Goal: Use online tool/utility: Utilize a website feature to perform a specific function

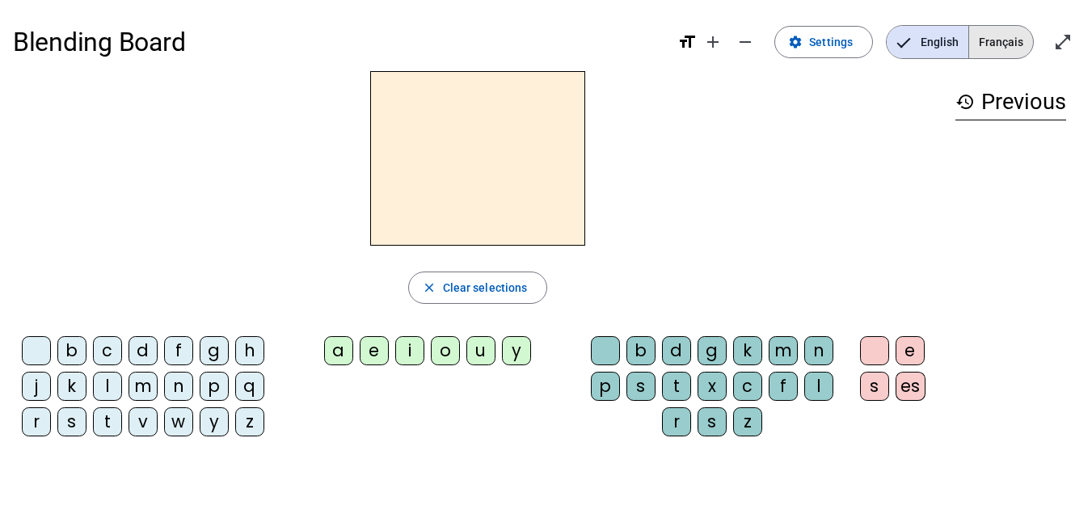
click at [999, 53] on span "Français" at bounding box center [1001, 42] width 64 height 32
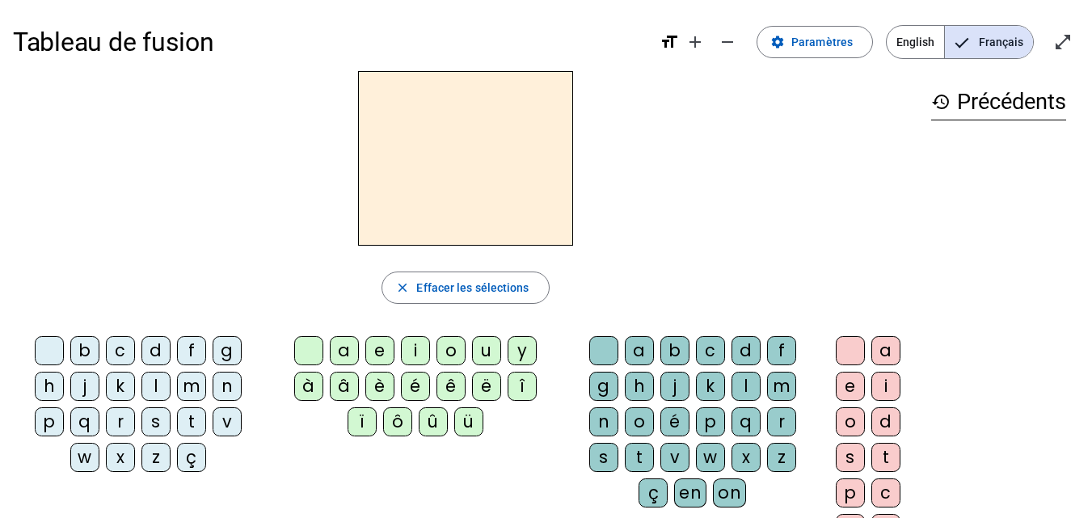
click at [81, 345] on div "b" at bounding box center [84, 350] width 29 height 29
click at [382, 344] on div "e" at bounding box center [379, 350] width 29 height 29
click at [713, 344] on div "c" at bounding box center [710, 350] width 29 height 29
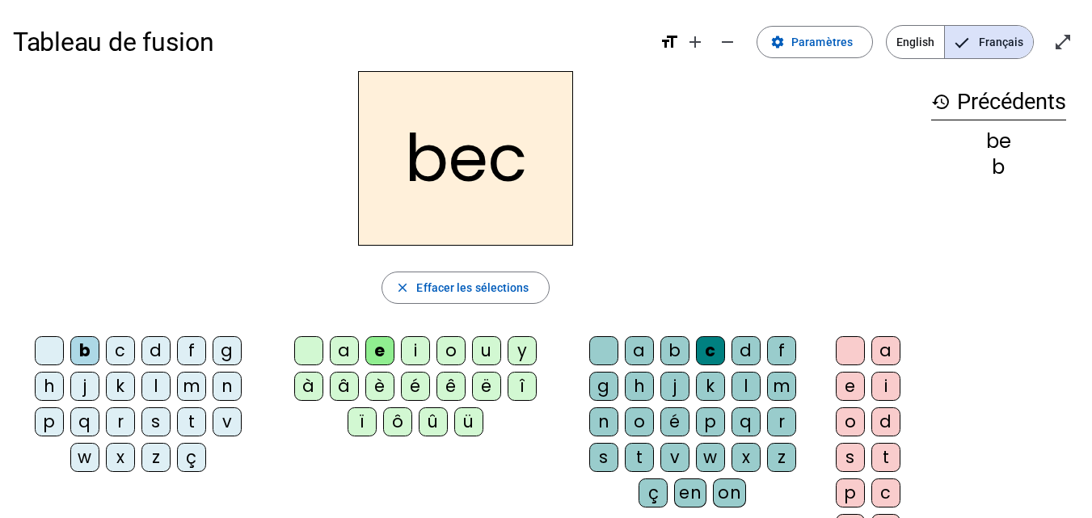
click at [158, 423] on div "s" at bounding box center [155, 421] width 29 height 29
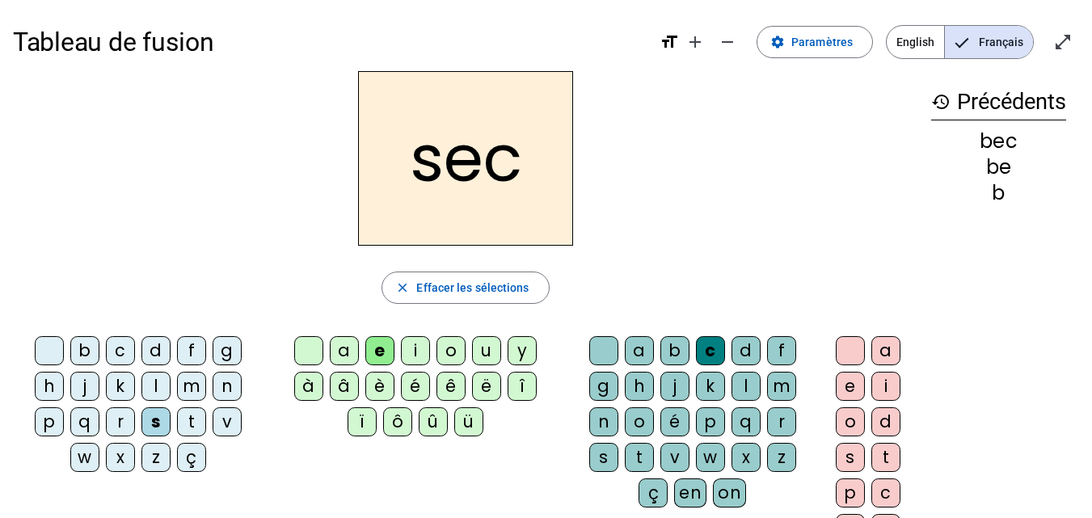
click at [352, 348] on div "a" at bounding box center [344, 350] width 29 height 29
click at [715, 344] on div "c" at bounding box center [710, 350] width 29 height 29
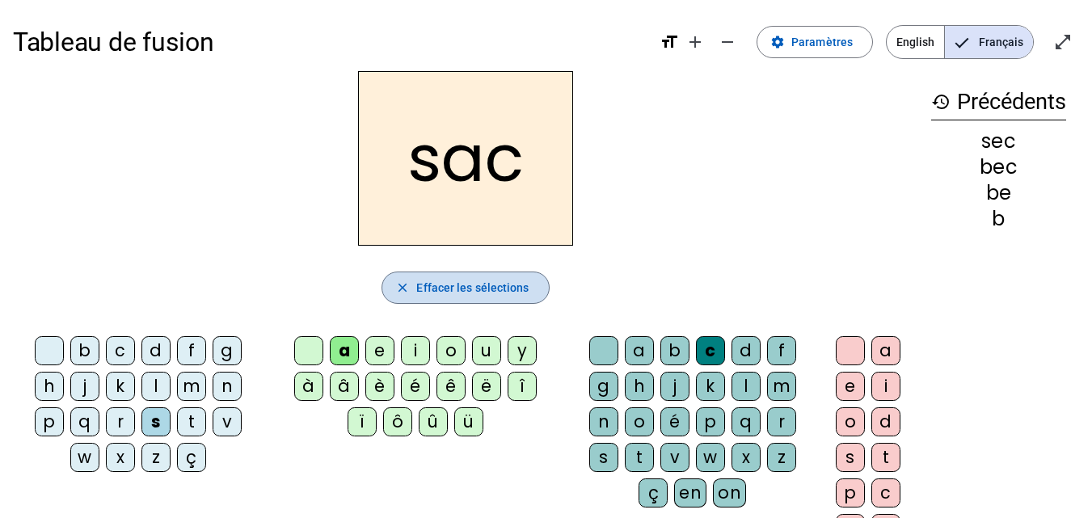
click at [477, 298] on span "button" at bounding box center [465, 287] width 166 height 39
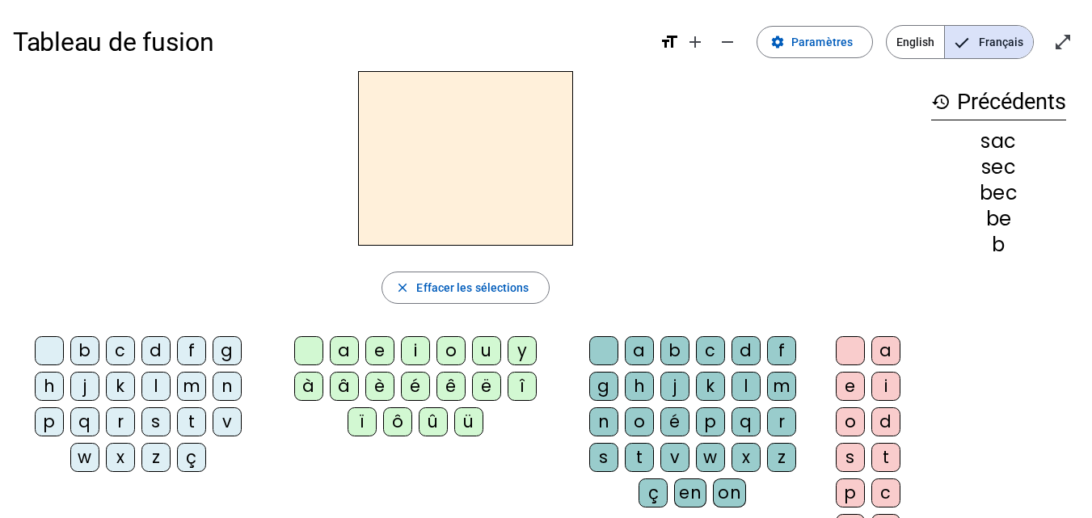
click at [164, 424] on div "s" at bounding box center [155, 421] width 29 height 29
click at [352, 356] on div "a" at bounding box center [344, 350] width 29 height 29
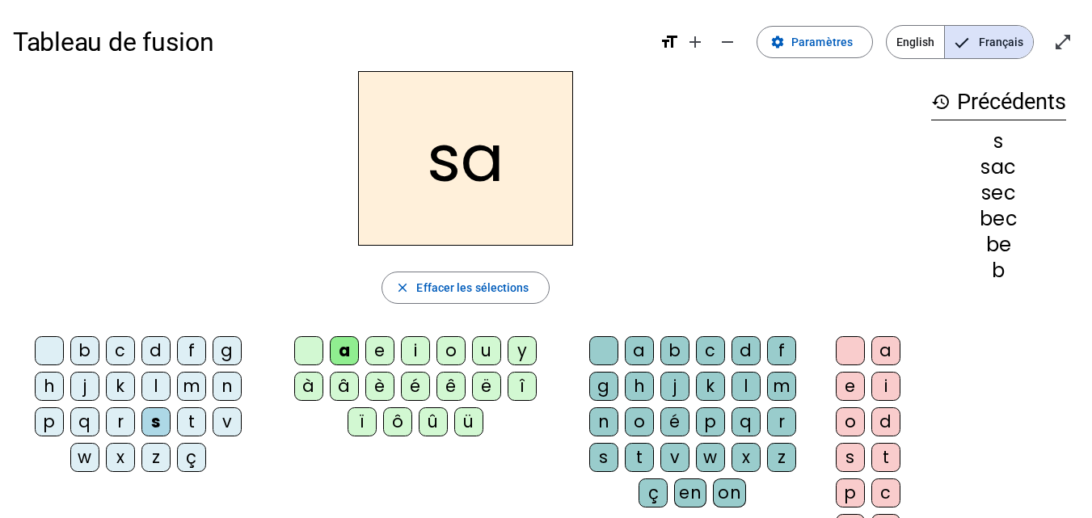
click at [221, 432] on div "v" at bounding box center [227, 421] width 29 height 29
click at [750, 386] on div "l" at bounding box center [746, 386] width 29 height 29
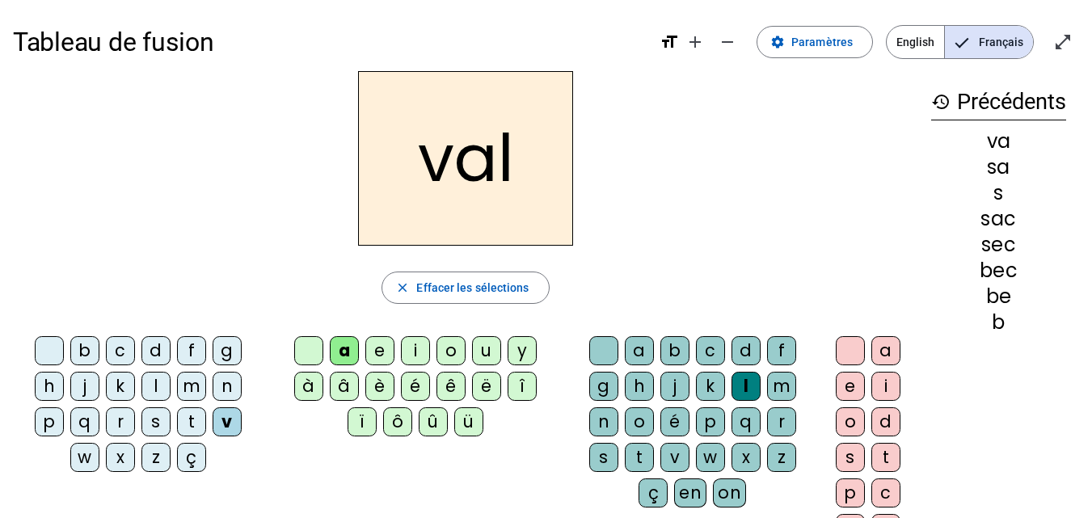
click at [188, 377] on div "m" at bounding box center [191, 386] width 29 height 29
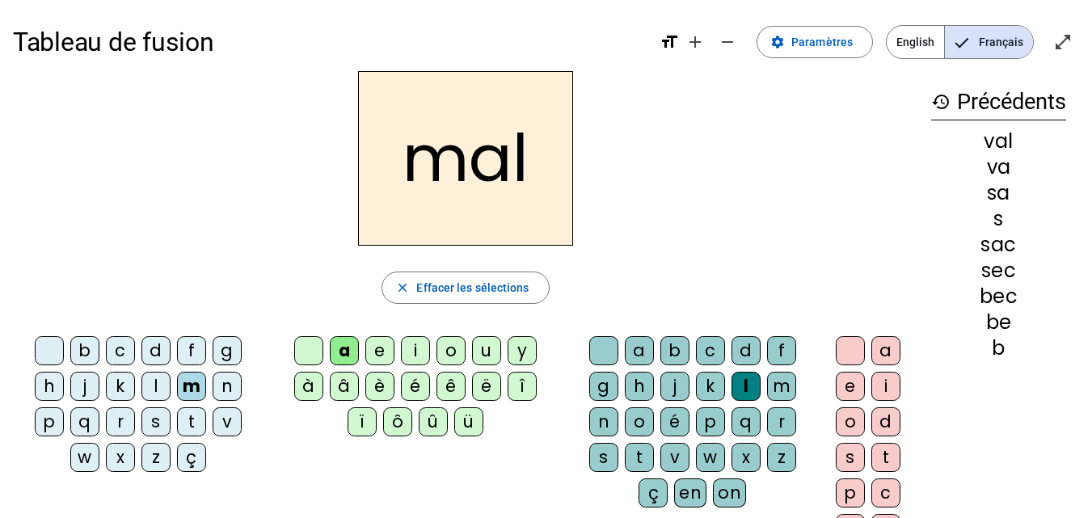
click at [403, 349] on div "i" at bounding box center [415, 350] width 29 height 29
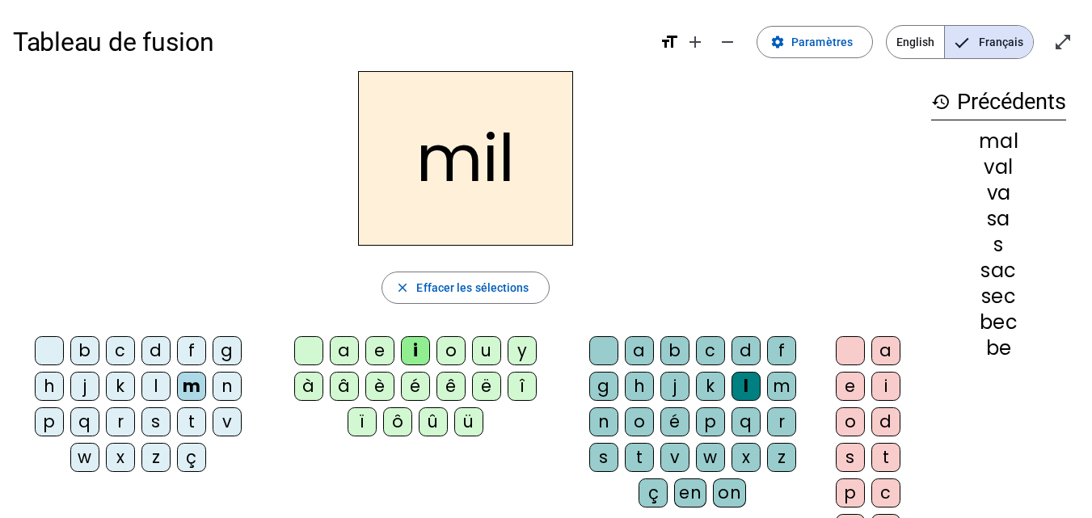
click at [163, 420] on div "s" at bounding box center [155, 421] width 29 height 29
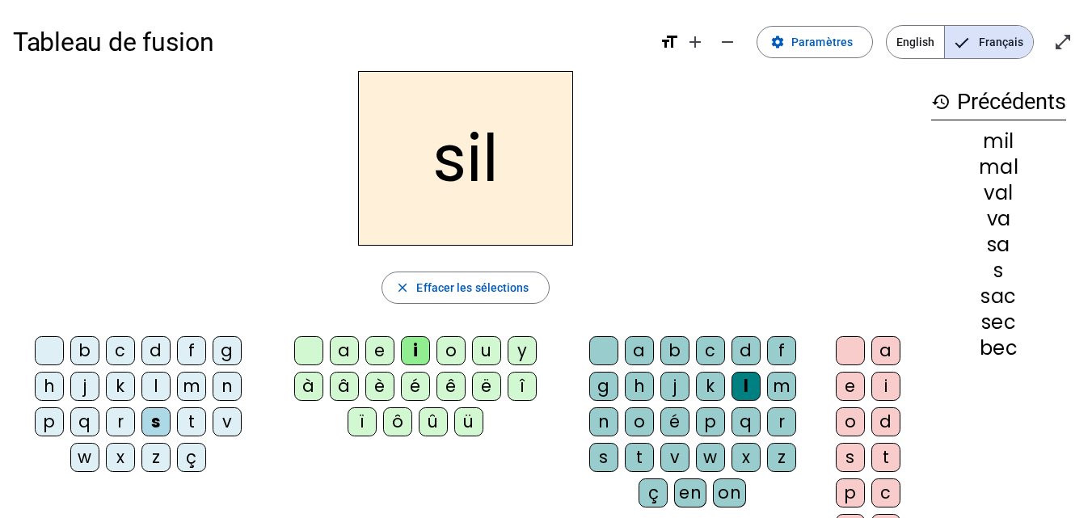
click at [340, 350] on div "a" at bounding box center [344, 350] width 29 height 29
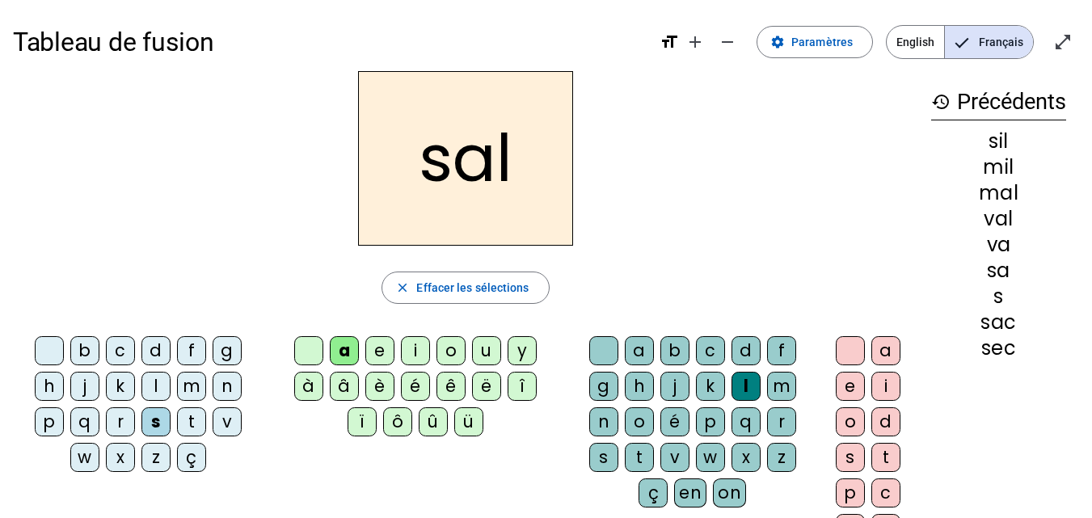
click at [454, 350] on div "o" at bounding box center [450, 350] width 29 height 29
click at [385, 346] on div "e" at bounding box center [379, 350] width 29 height 29
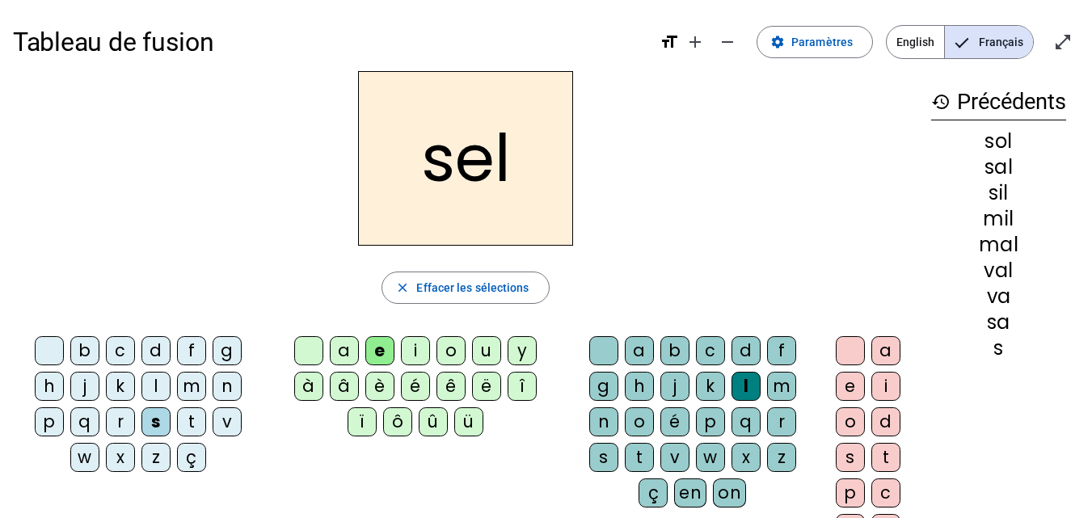
click at [228, 353] on div "g" at bounding box center [227, 350] width 29 height 29
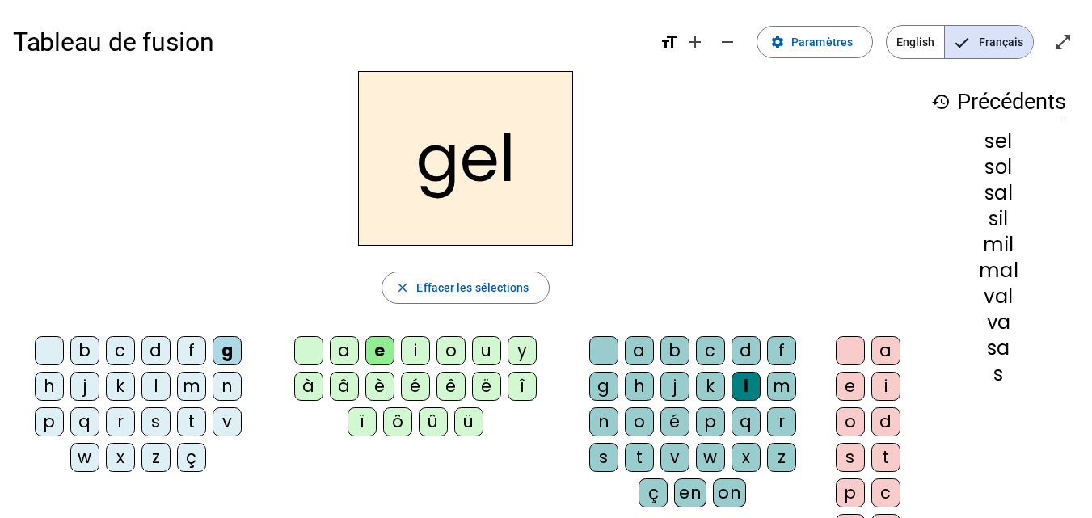
click at [78, 348] on div "b" at bounding box center [84, 350] width 29 height 29
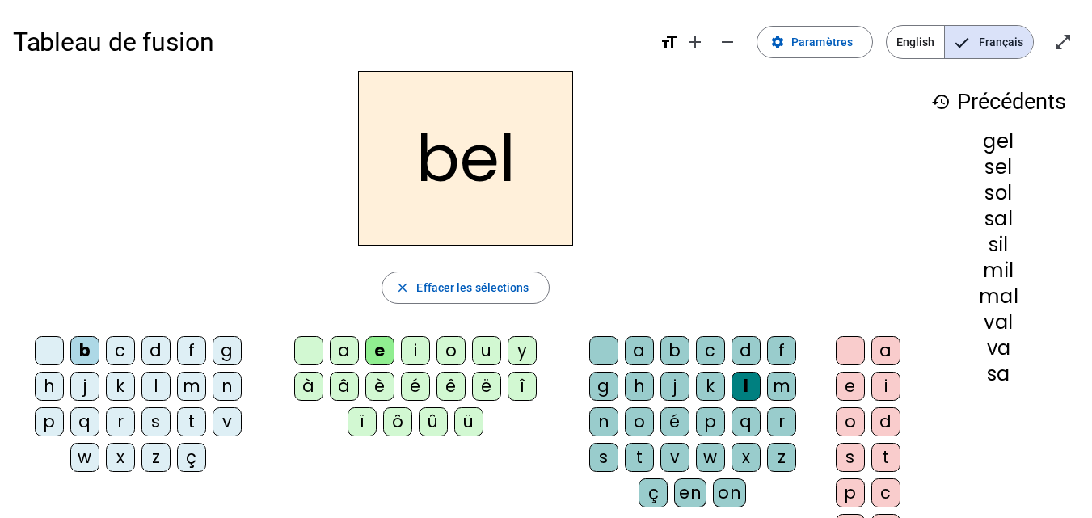
click at [197, 419] on div "t" at bounding box center [191, 421] width 29 height 29
